Goal: Transaction & Acquisition: Purchase product/service

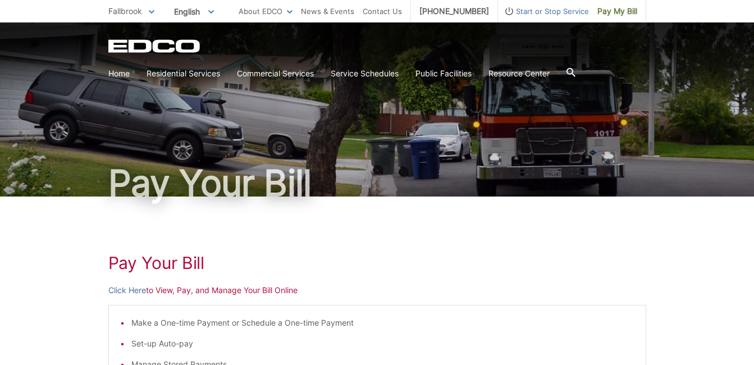
scroll to position [152, 0]
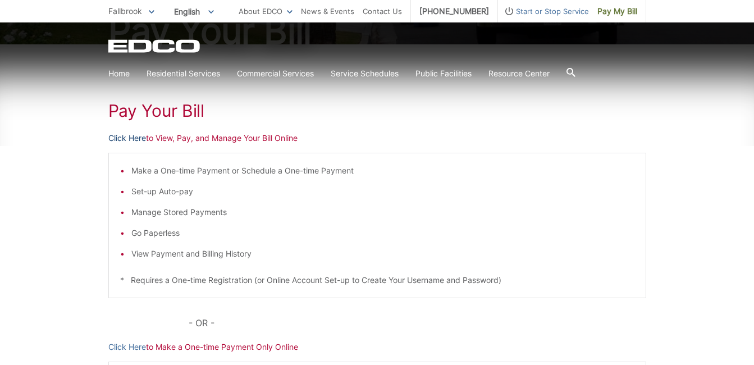
click at [124, 140] on link "Click Here" at bounding box center [127, 138] width 38 height 12
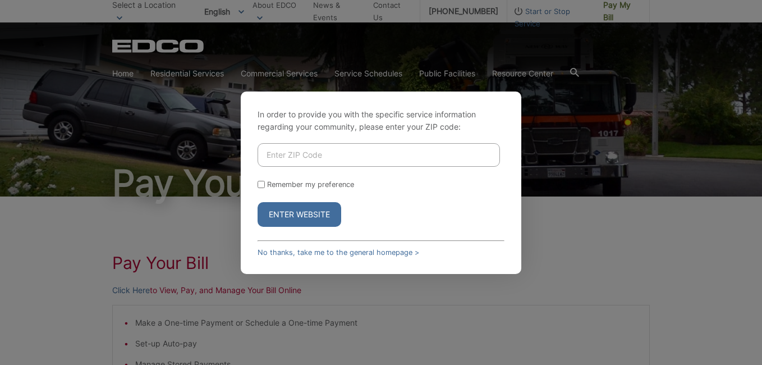
click at [375, 158] on input "Enter ZIP Code" at bounding box center [379, 155] width 242 height 24
type input "92028"
click at [261, 184] on input "Remember my preference" at bounding box center [261, 184] width 7 height 7
checkbox input "true"
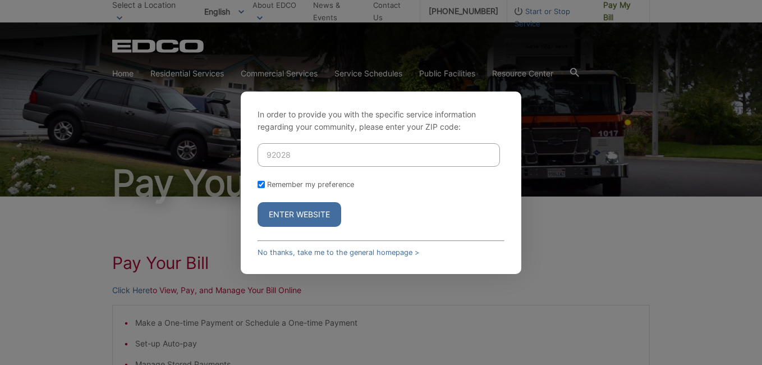
click at [286, 218] on button "Enter Website" at bounding box center [300, 214] width 84 height 25
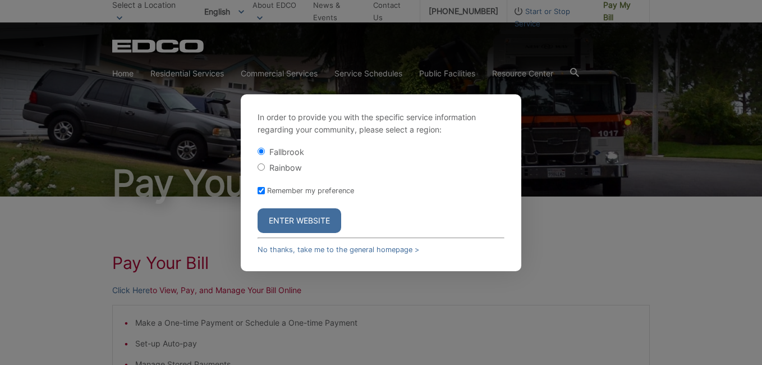
click at [286, 218] on button "Enter Website" at bounding box center [300, 220] width 84 height 25
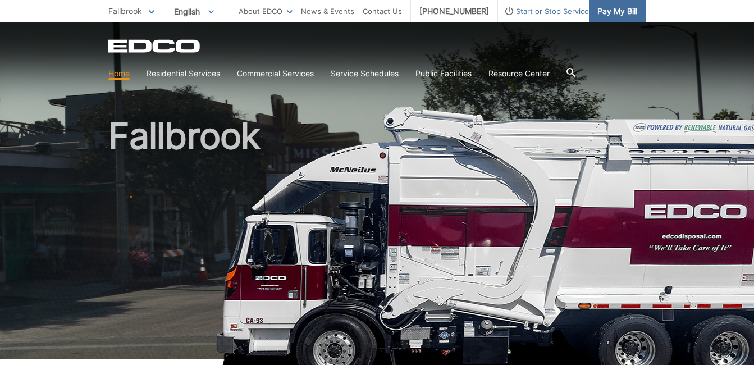
click at [622, 13] on span "Pay My Bill" at bounding box center [617, 11] width 40 height 12
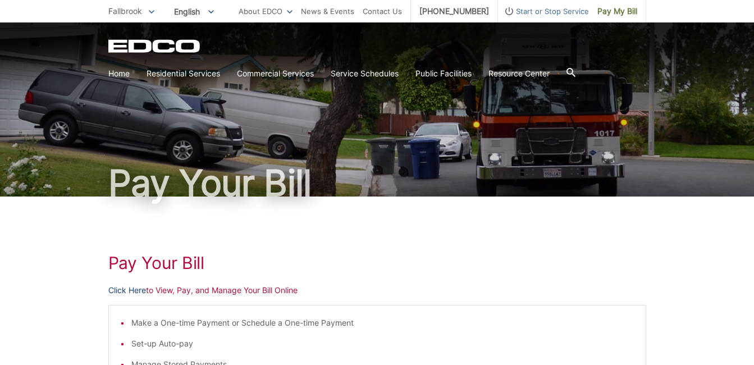
click at [129, 288] on link "Click Here" at bounding box center [127, 290] width 38 height 12
